Goal: Use online tool/utility: Use online tool/utility

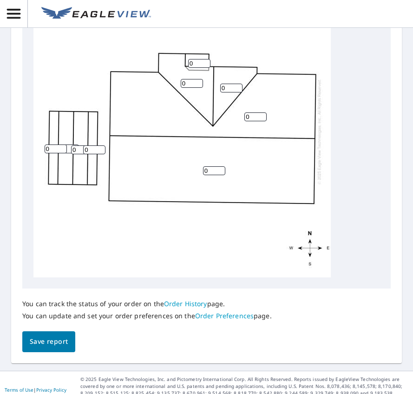
scroll to position [525, 0]
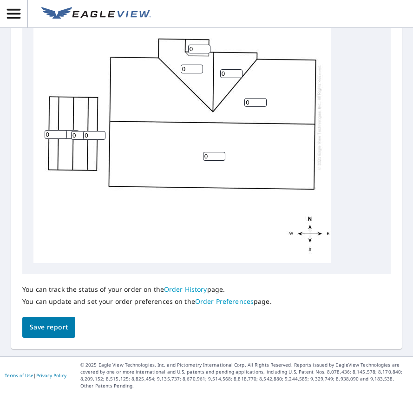
click at [213, 155] on input "0" at bounding box center [214, 156] width 22 height 9
type input "5"
click at [255, 102] on input "0" at bounding box center [255, 102] width 22 height 9
type input "5"
click at [230, 76] on input "0" at bounding box center [231, 73] width 22 height 9
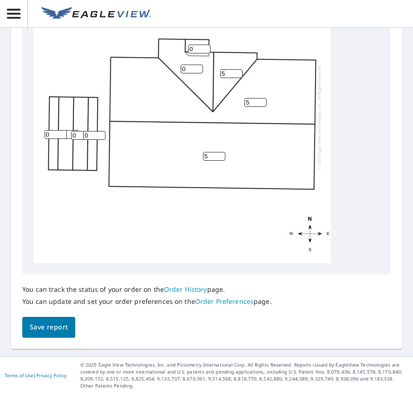
type input "5"
drag, startPoint x: 189, startPoint y: 69, endPoint x: 174, endPoint y: 69, distance: 14.4
click at [174, 69] on div "5 5 0 5 0 0 0 0 0" at bounding box center [181, 117] width 297 height 292
type input "5"
type input "1"
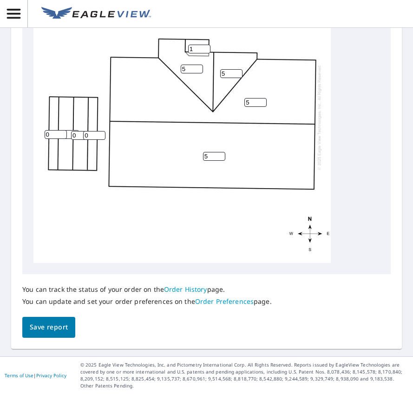
click at [204, 46] on input "1" at bounding box center [199, 49] width 22 height 9
type input "5"
click at [54, 328] on span "Save report" at bounding box center [49, 327] width 38 height 12
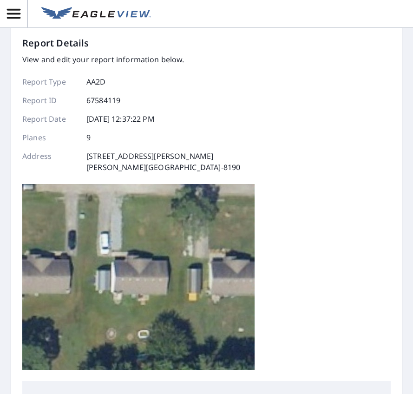
scroll to position [0, 0]
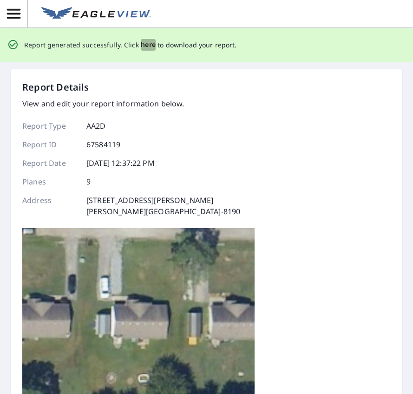
click at [141, 46] on span "here" at bounding box center [148, 45] width 15 height 12
